Goal: Task Accomplishment & Management: Complete application form

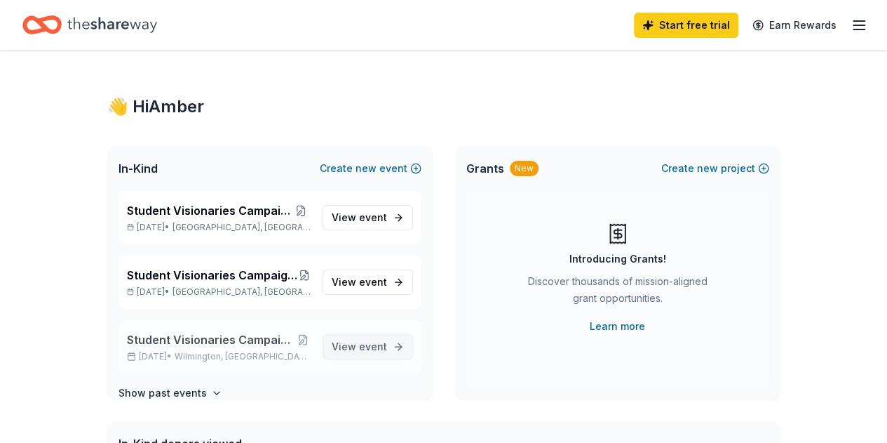
click at [376, 346] on span "event" at bounding box center [373, 346] width 28 height 12
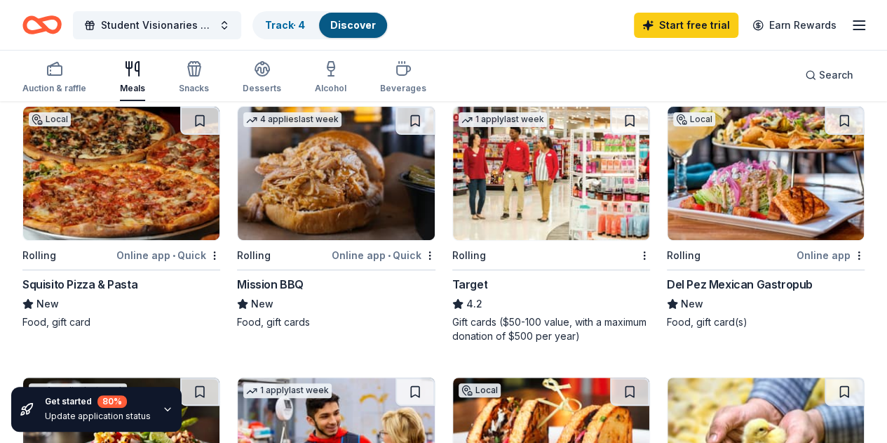
scroll to position [146, 0]
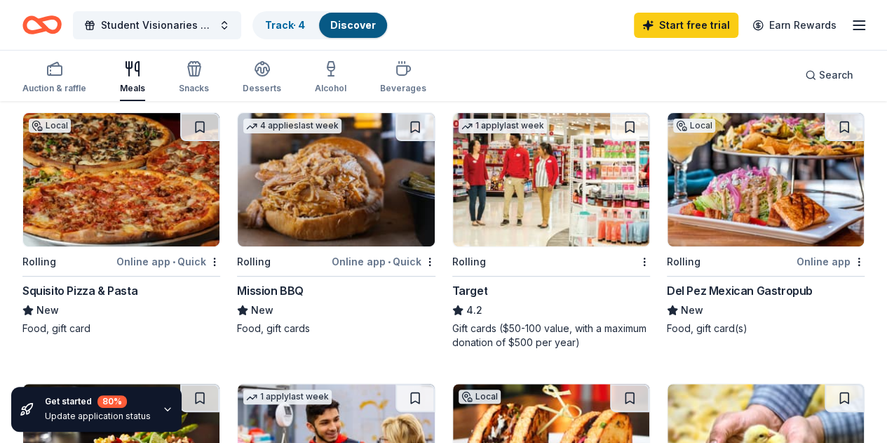
click at [126, 288] on div "Squisito Pizza & Pasta" at bounding box center [79, 290] width 115 height 17
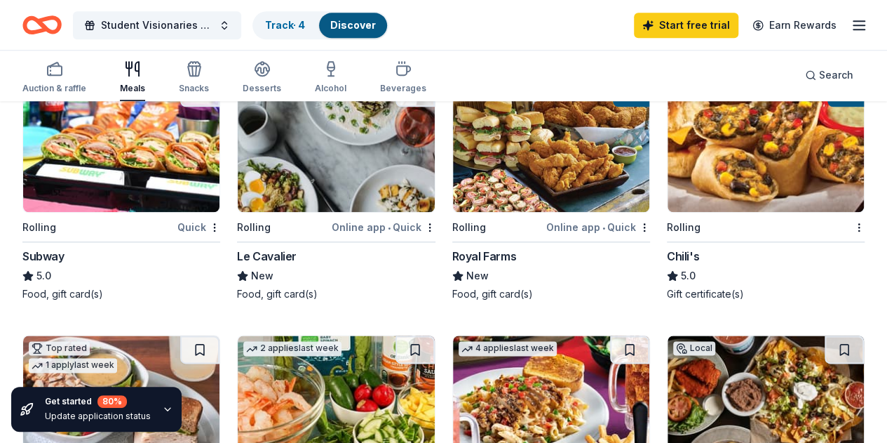
scroll to position [723, 0]
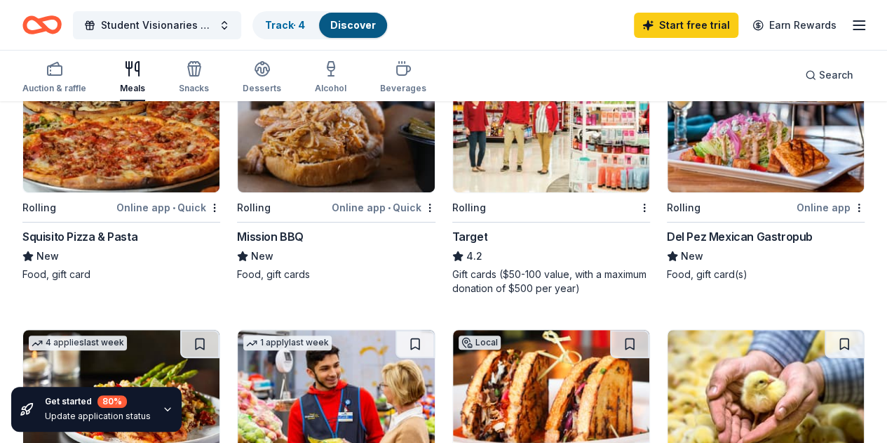
scroll to position [128, 0]
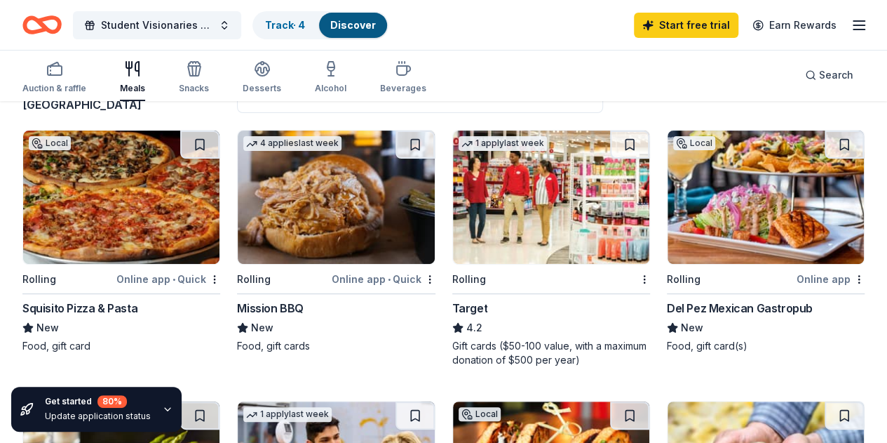
click at [332, 271] on div "Online app • Quick" at bounding box center [384, 279] width 104 height 18
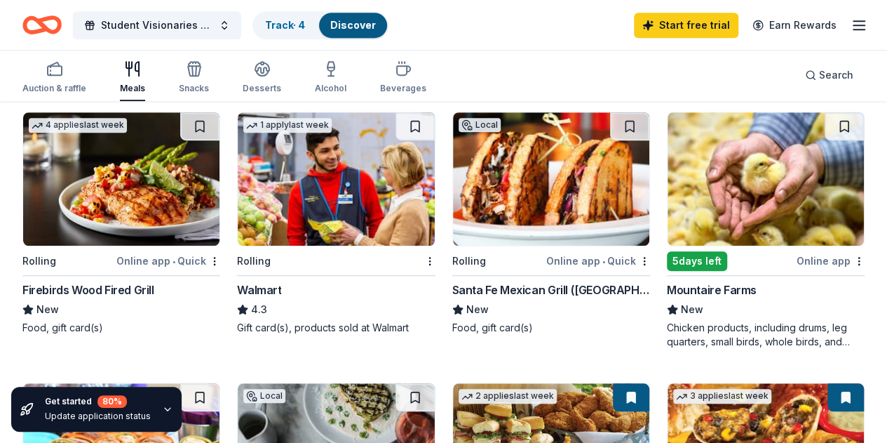
scroll to position [432, 0]
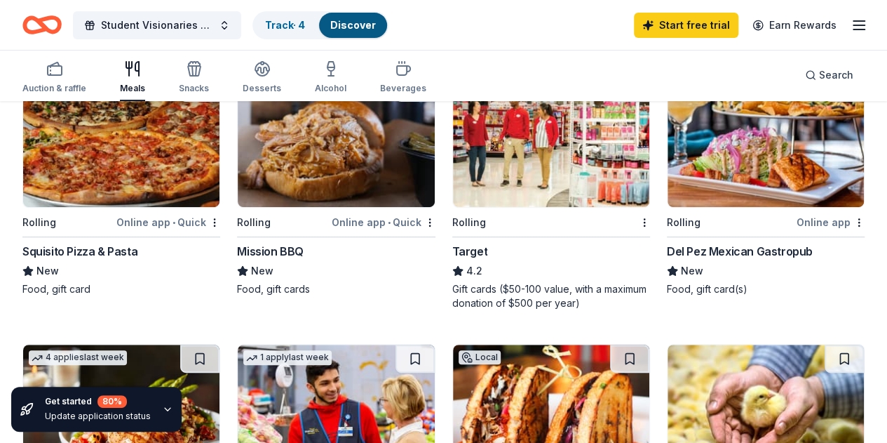
scroll to position [134, 0]
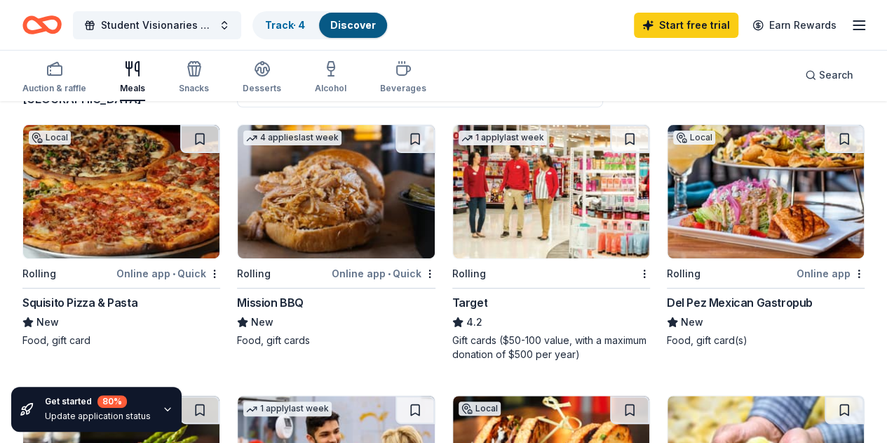
click at [667, 299] on div "Del Pez Mexican Gastropub" at bounding box center [740, 302] width 146 height 17
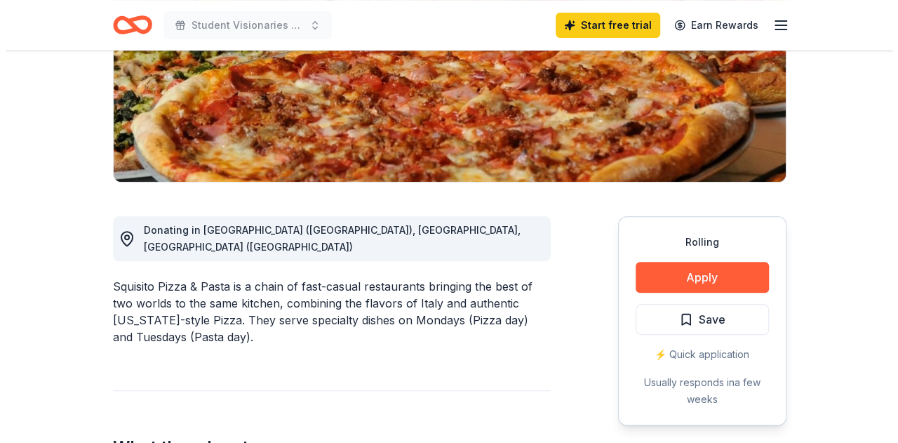
scroll to position [288, 0]
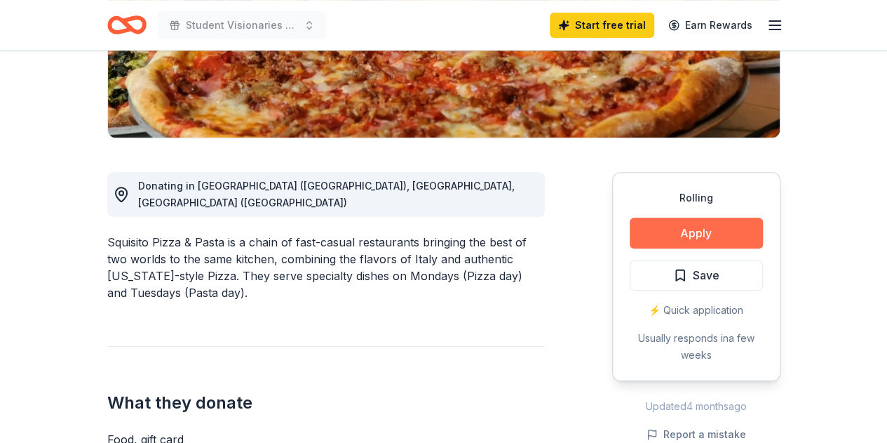
click at [706, 225] on button "Apply" at bounding box center [696, 232] width 133 height 31
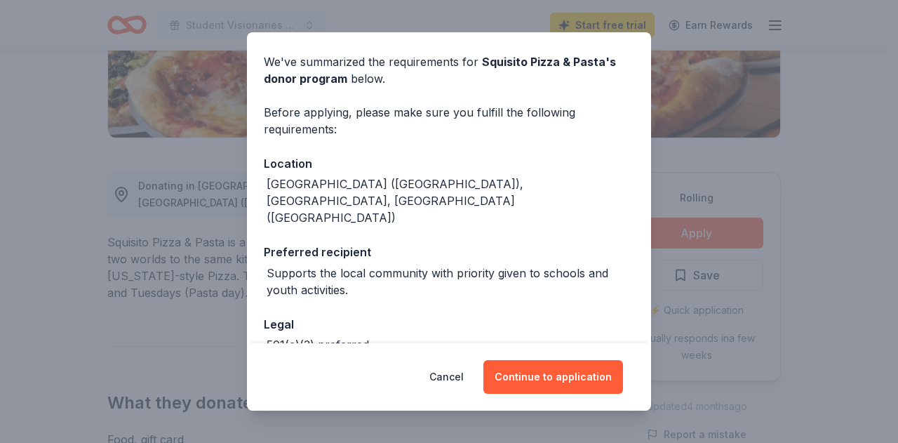
scroll to position [97, 0]
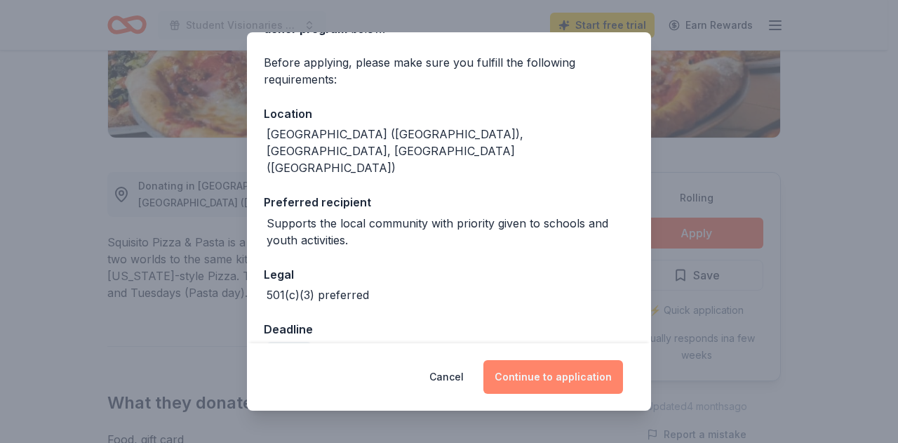
click at [571, 372] on button "Continue to application" at bounding box center [553, 377] width 140 height 34
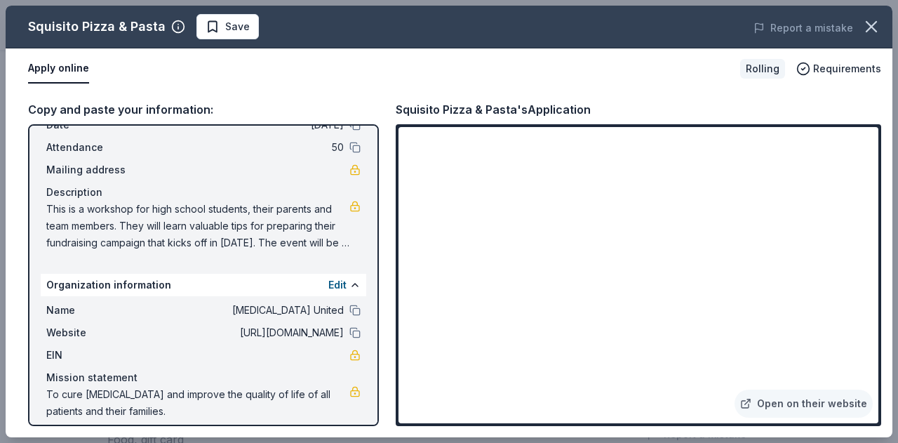
scroll to position [83, 0]
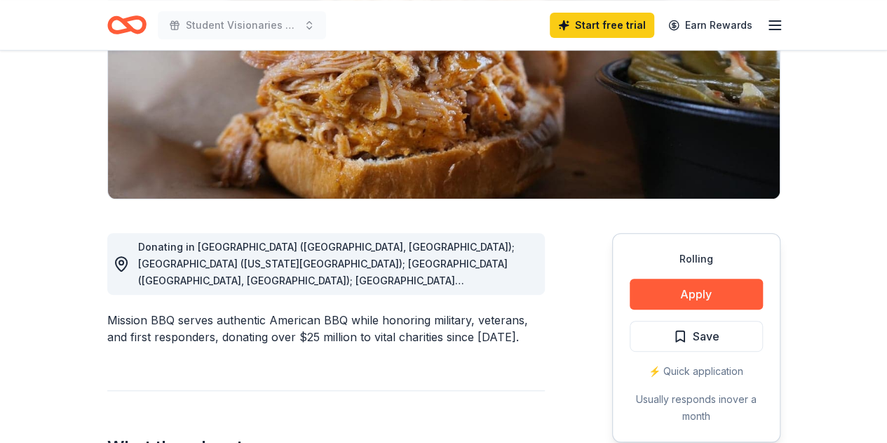
scroll to position [237, 0]
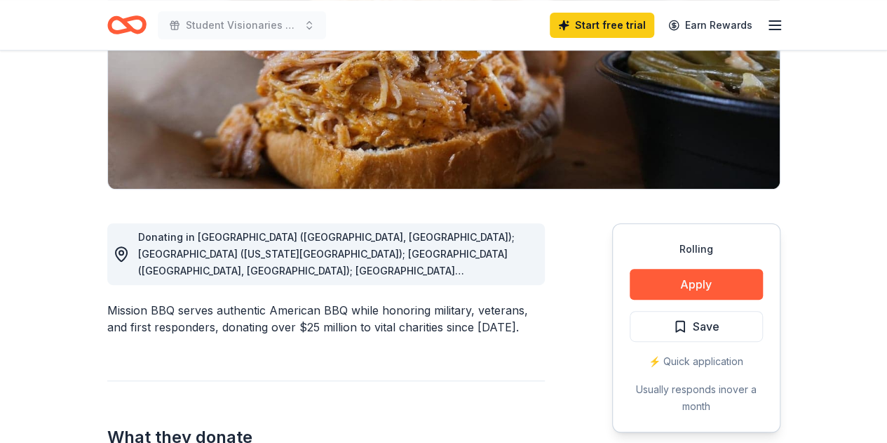
click at [531, 277] on div "Donating in AZ (Paradise Valley, Surprise); CO (Colorado Springs); CT (Orange, …" at bounding box center [336, 254] width 396 height 51
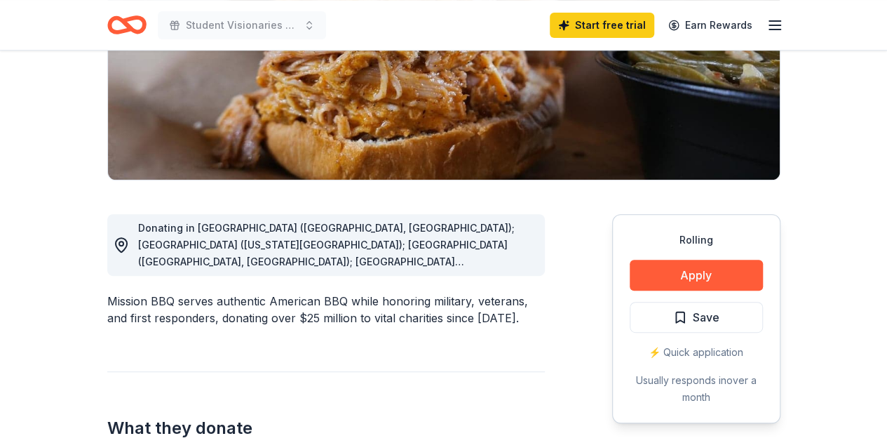
click at [483, 267] on span "Donating in AZ (Paradise Valley, Surprise); CO (Colorado Springs); CT (Orange, …" at bounding box center [334, 447] width 393 height 450
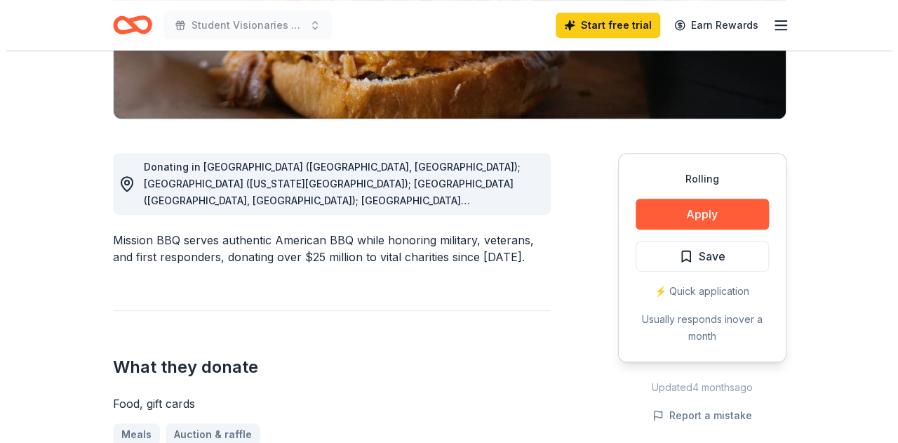
scroll to position [305, 0]
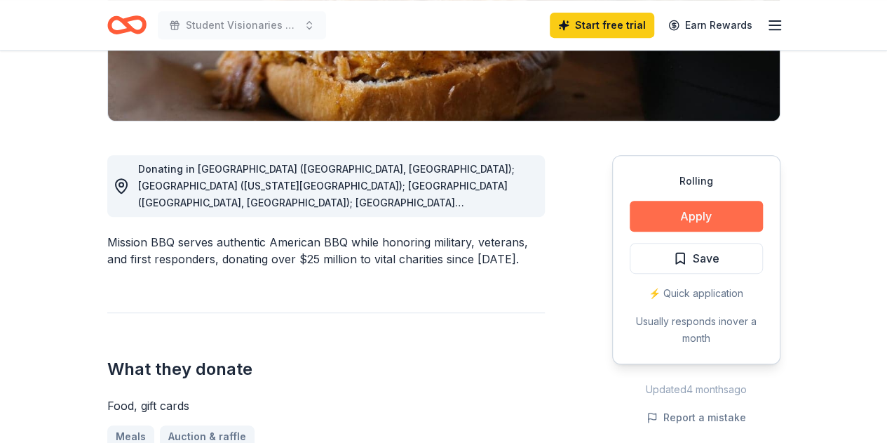
click at [689, 222] on button "Apply" at bounding box center [696, 216] width 133 height 31
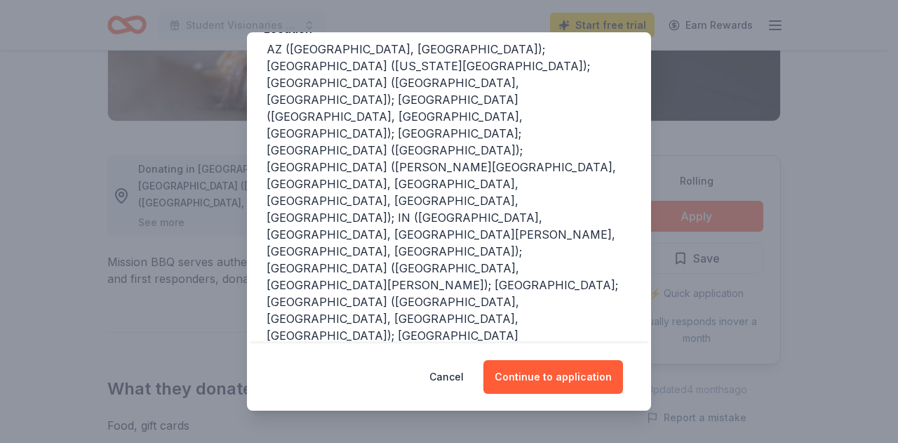
scroll to position [184, 0]
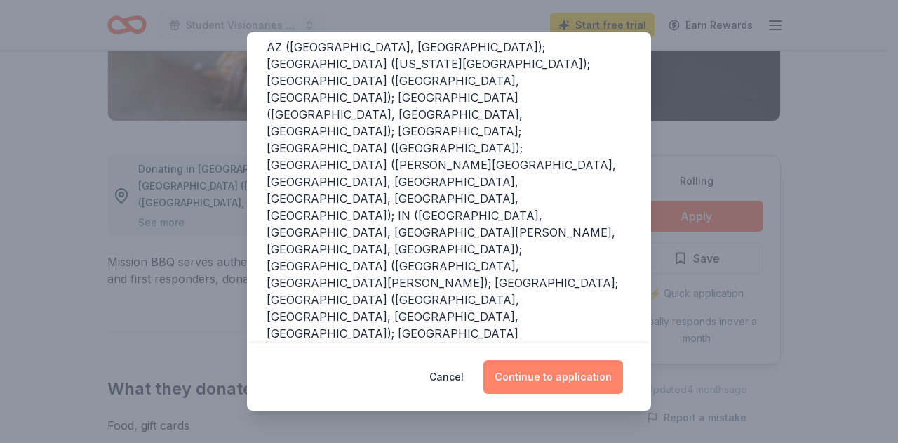
click at [534, 368] on button "Continue to application" at bounding box center [553, 377] width 140 height 34
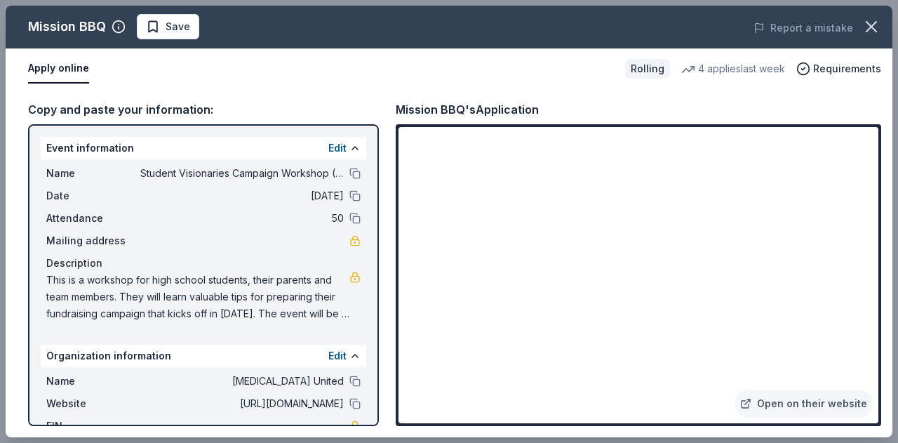
click at [211, 287] on span "This is a workshop for high school students, their parents and team members. Th…" at bounding box center [197, 296] width 303 height 51
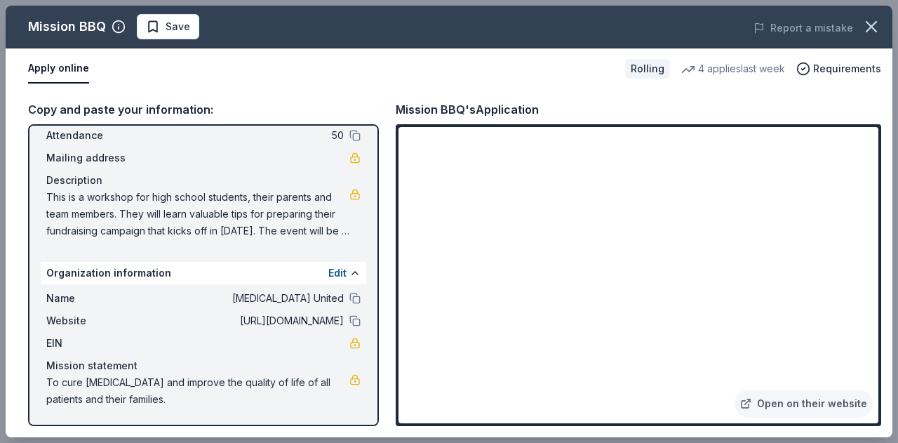
scroll to position [0, 0]
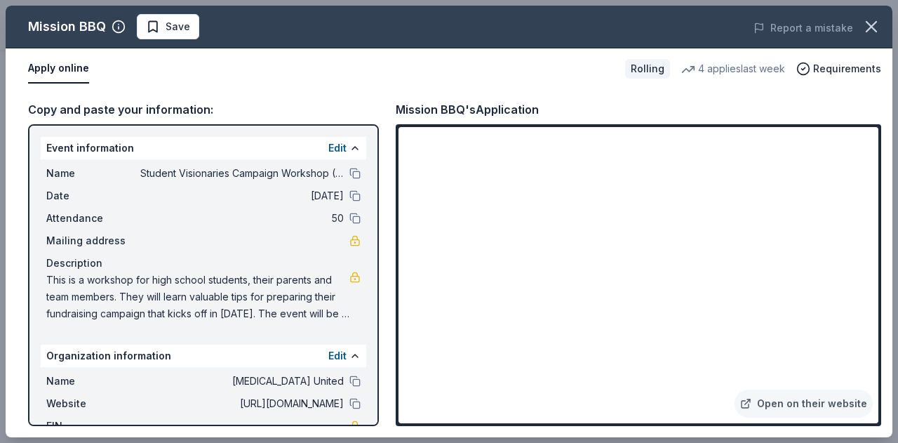
click at [57, 271] on span "This is a workshop for high school students, their parents and team members. Th…" at bounding box center [197, 296] width 303 height 51
click at [51, 283] on span "This is a workshop for high school students, their parents and team members. Th…" at bounding box center [197, 296] width 303 height 51
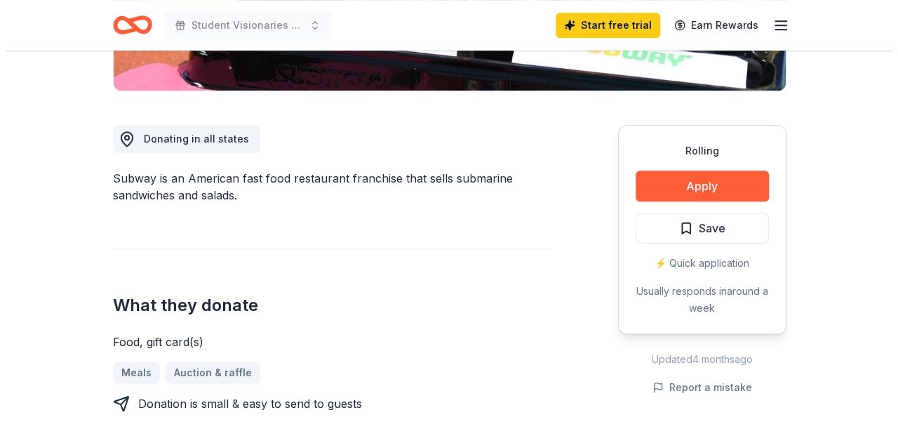
scroll to position [336, 0]
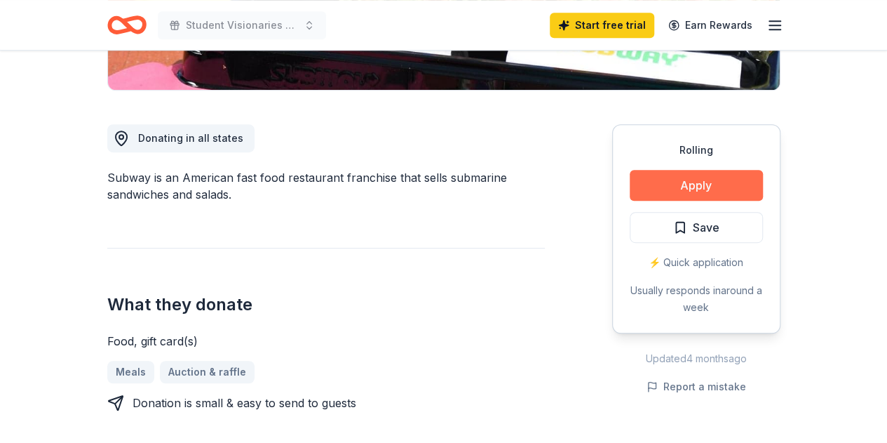
click at [685, 187] on button "Apply" at bounding box center [696, 185] width 133 height 31
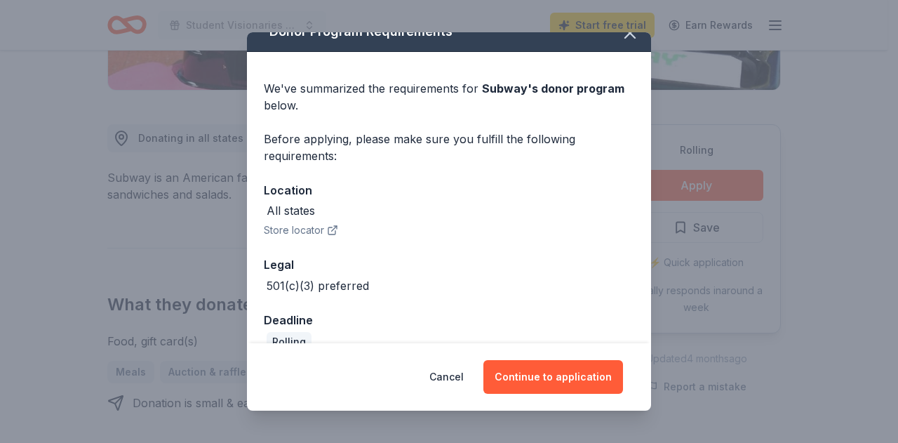
scroll to position [45, 0]
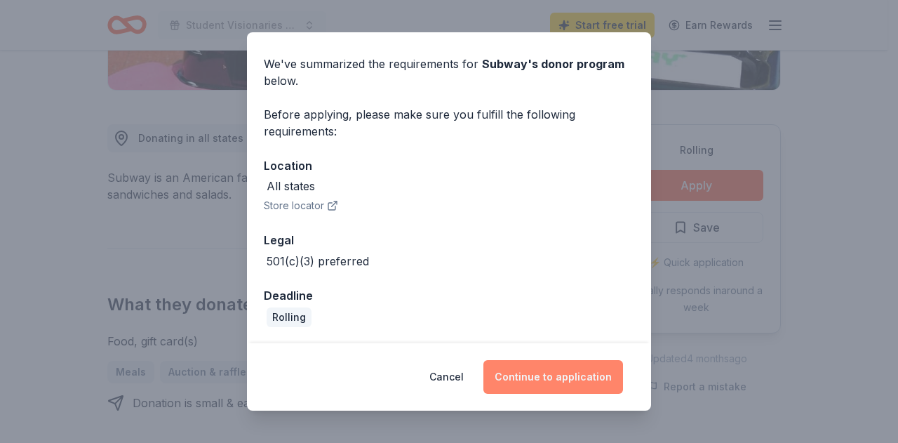
click at [558, 373] on button "Continue to application" at bounding box center [553, 377] width 140 height 34
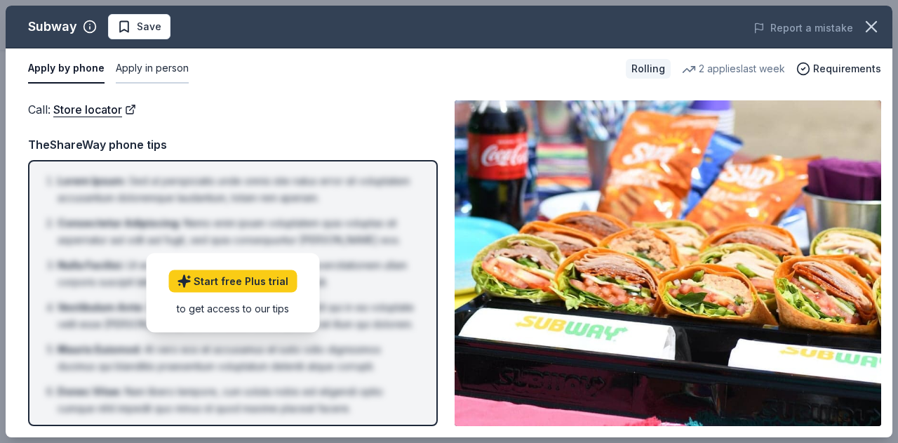
click at [154, 67] on button "Apply in person" at bounding box center [152, 68] width 73 height 29
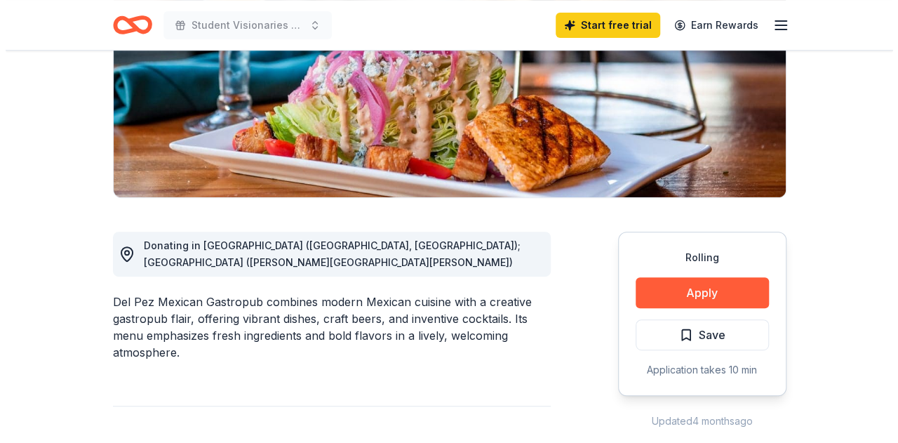
scroll to position [228, 0]
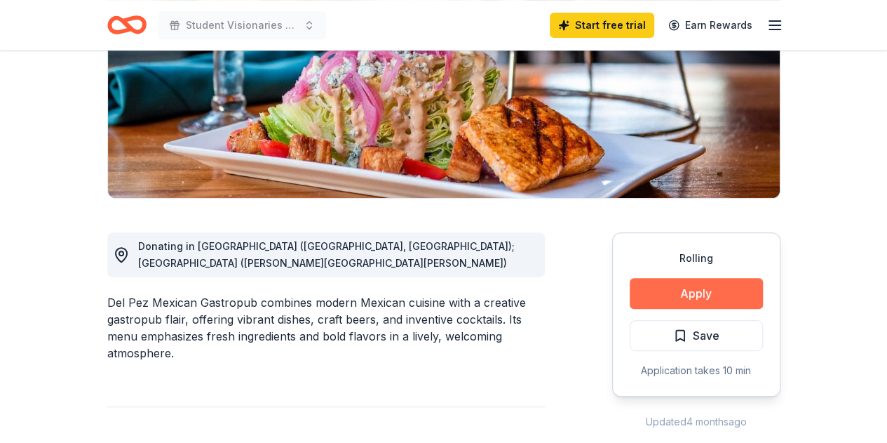
click at [720, 291] on button "Apply" at bounding box center [696, 293] width 133 height 31
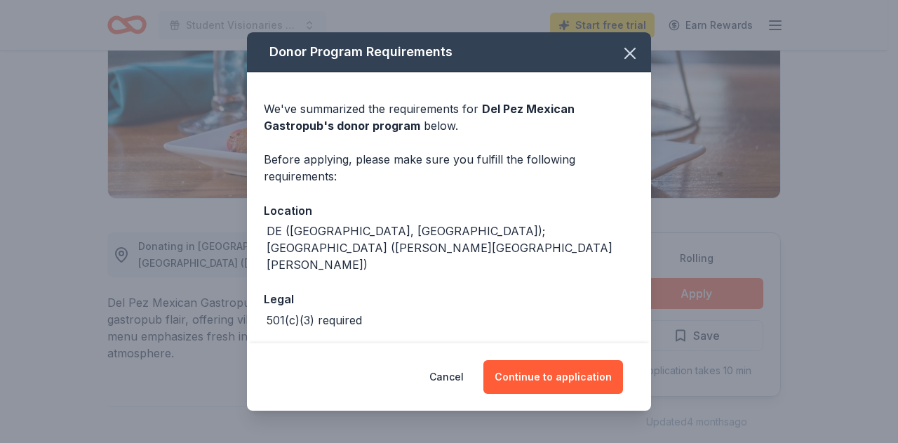
scroll to position [25, 0]
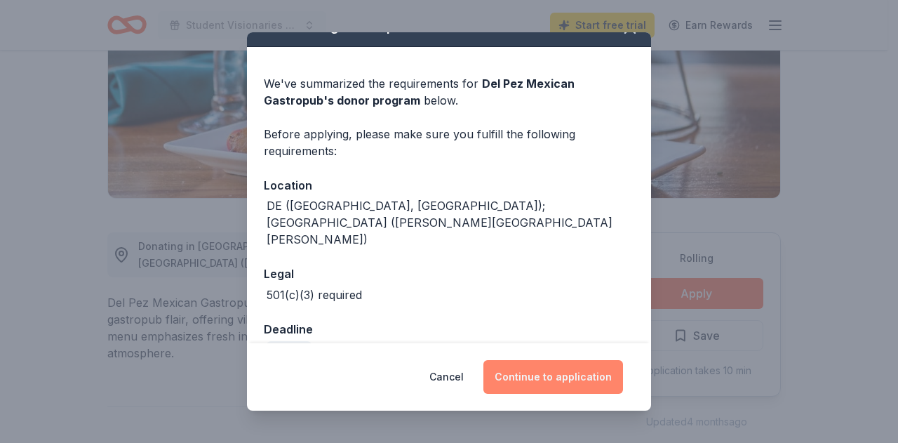
click at [520, 372] on button "Continue to application" at bounding box center [553, 377] width 140 height 34
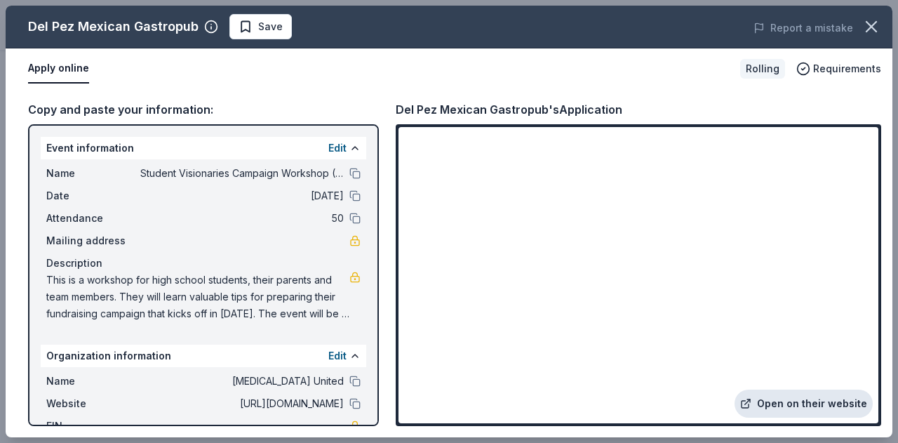
click at [749, 399] on icon at bounding box center [745, 403] width 11 height 11
